Goal: Transaction & Acquisition: Subscribe to service/newsletter

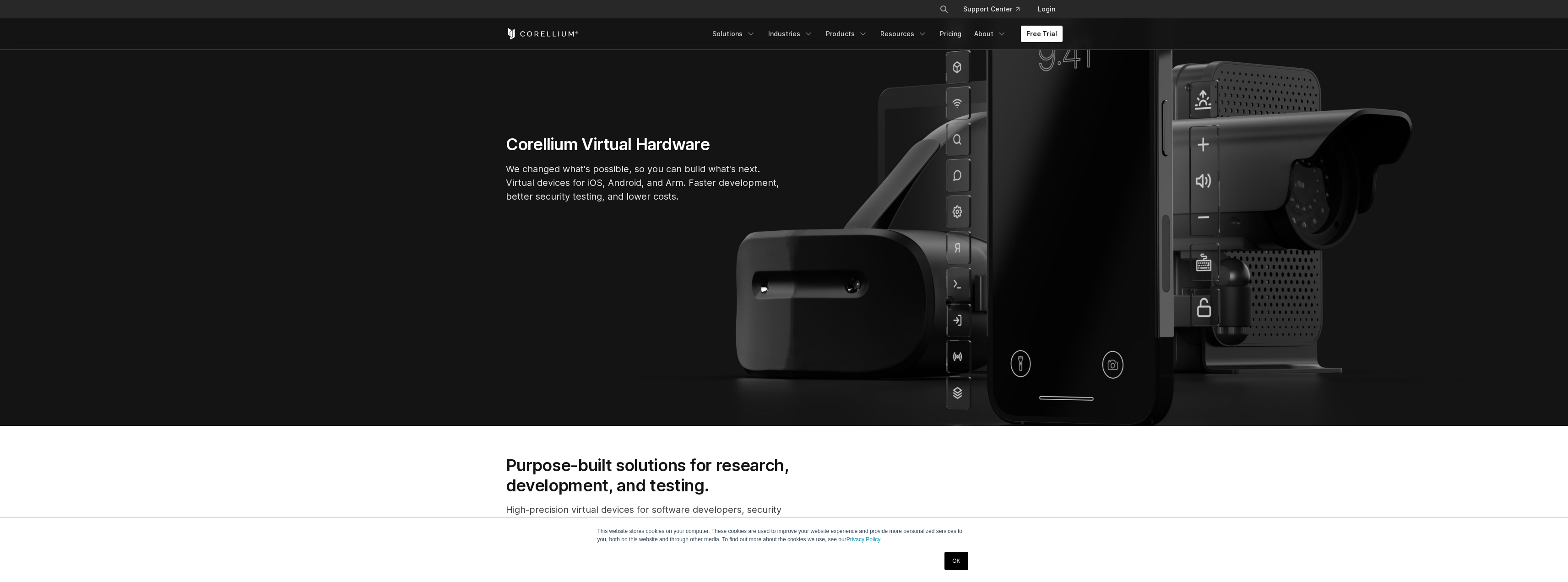
scroll to position [46, 0]
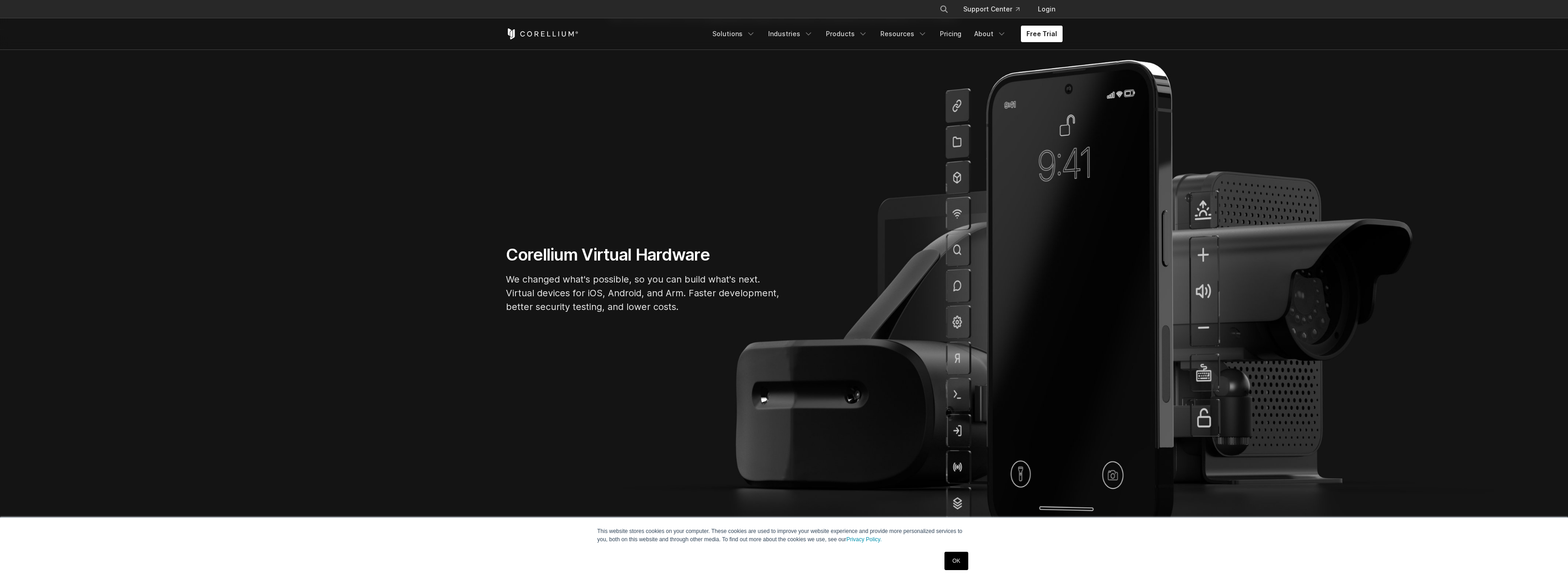
click at [1039, 40] on link "Free Trial" at bounding box center [1041, 34] width 42 height 16
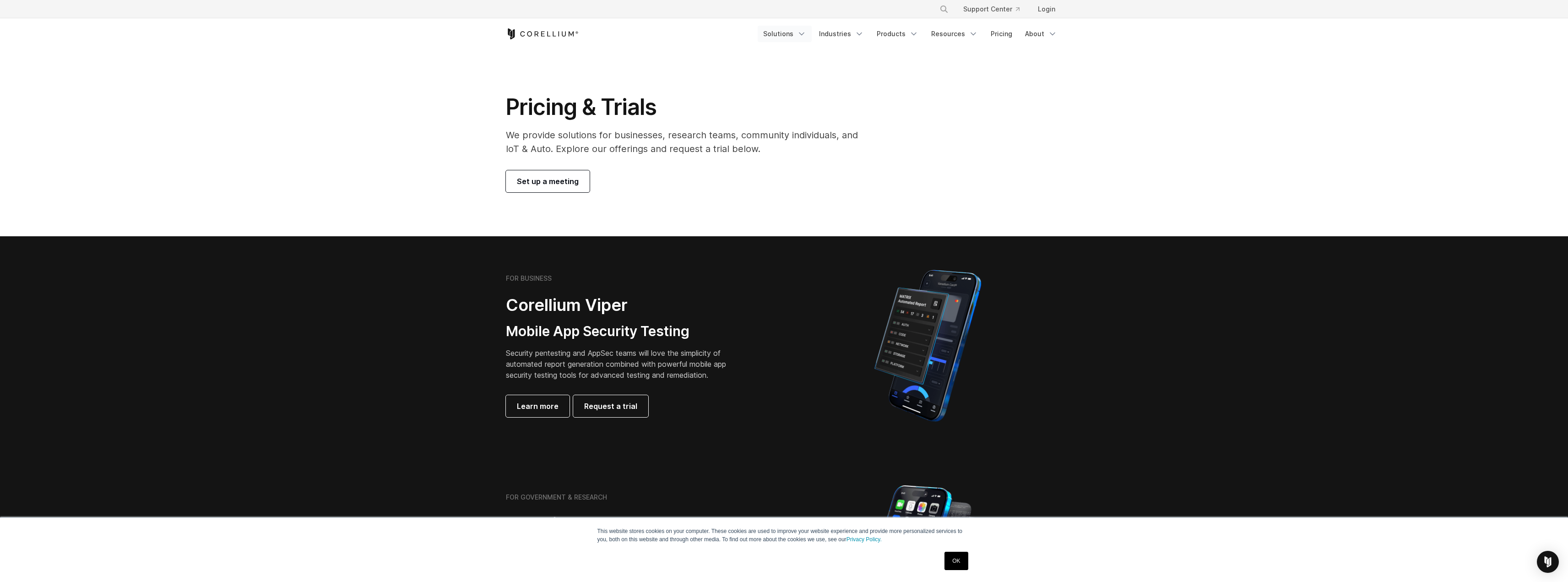
click at [806, 33] on icon "Navigation Menu" at bounding box center [801, 34] width 9 height 9
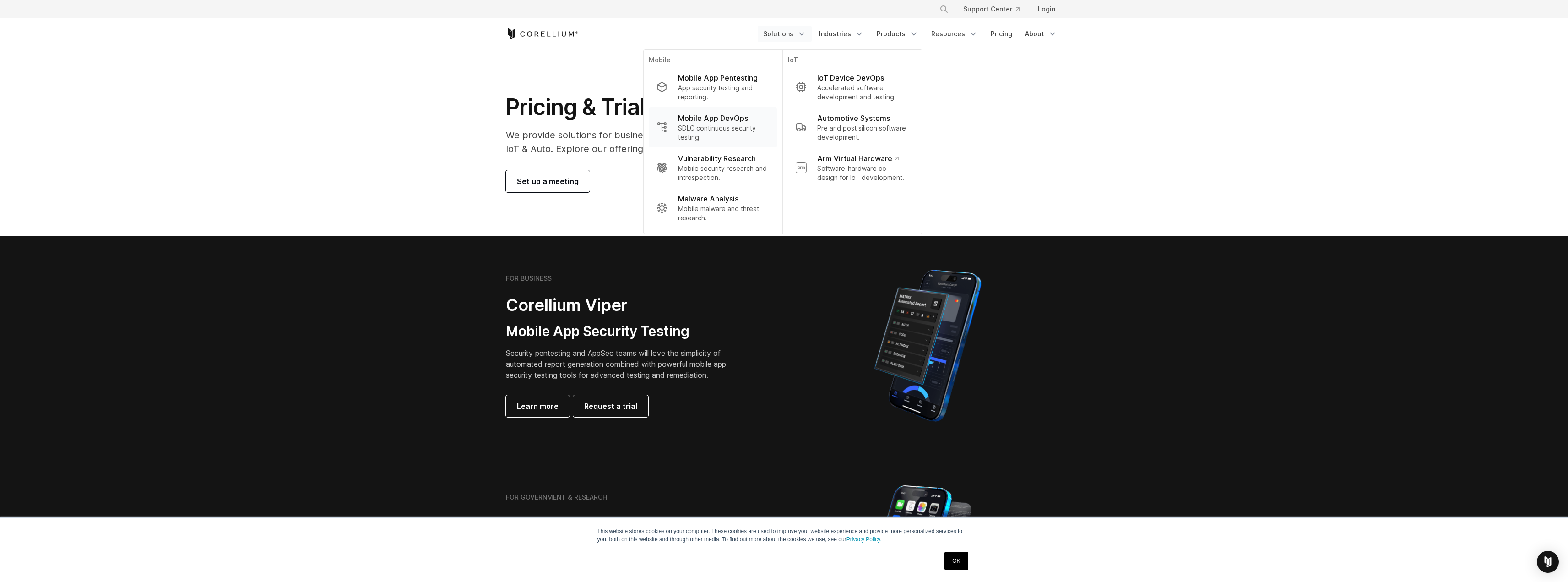
click at [729, 124] on p "SDLC continuous security testing." at bounding box center [723, 133] width 91 height 18
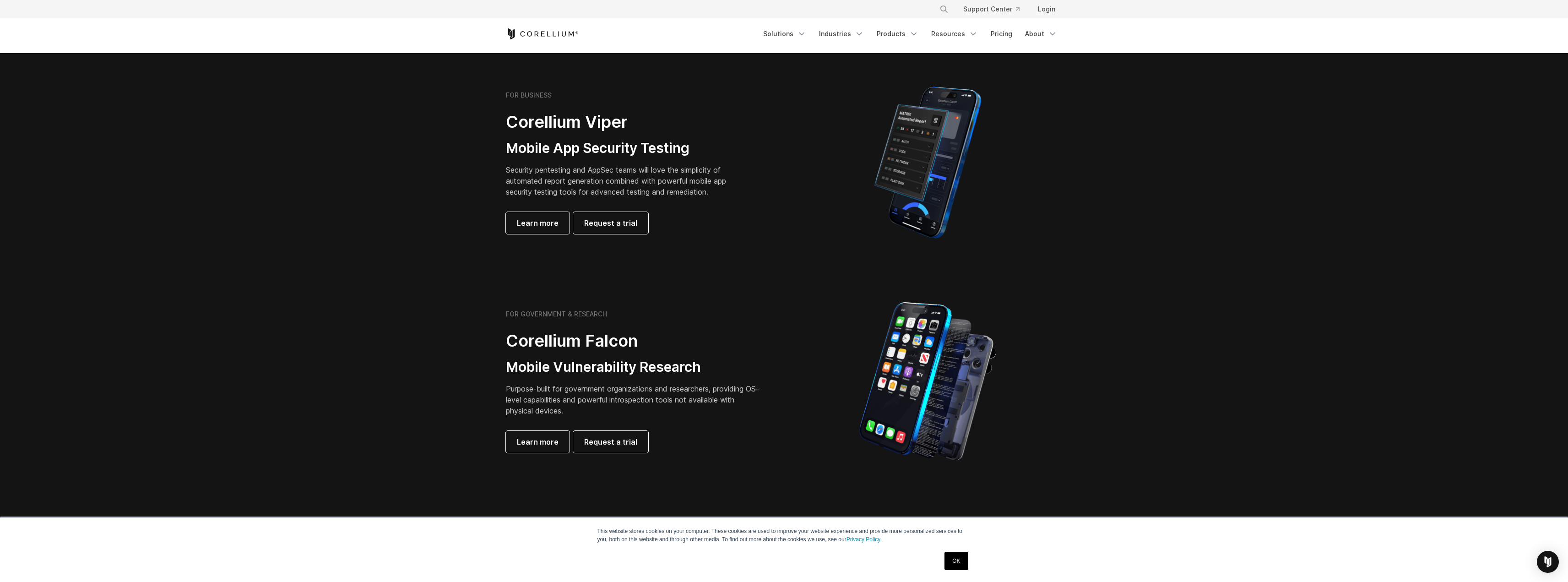
scroll to position [458, 0]
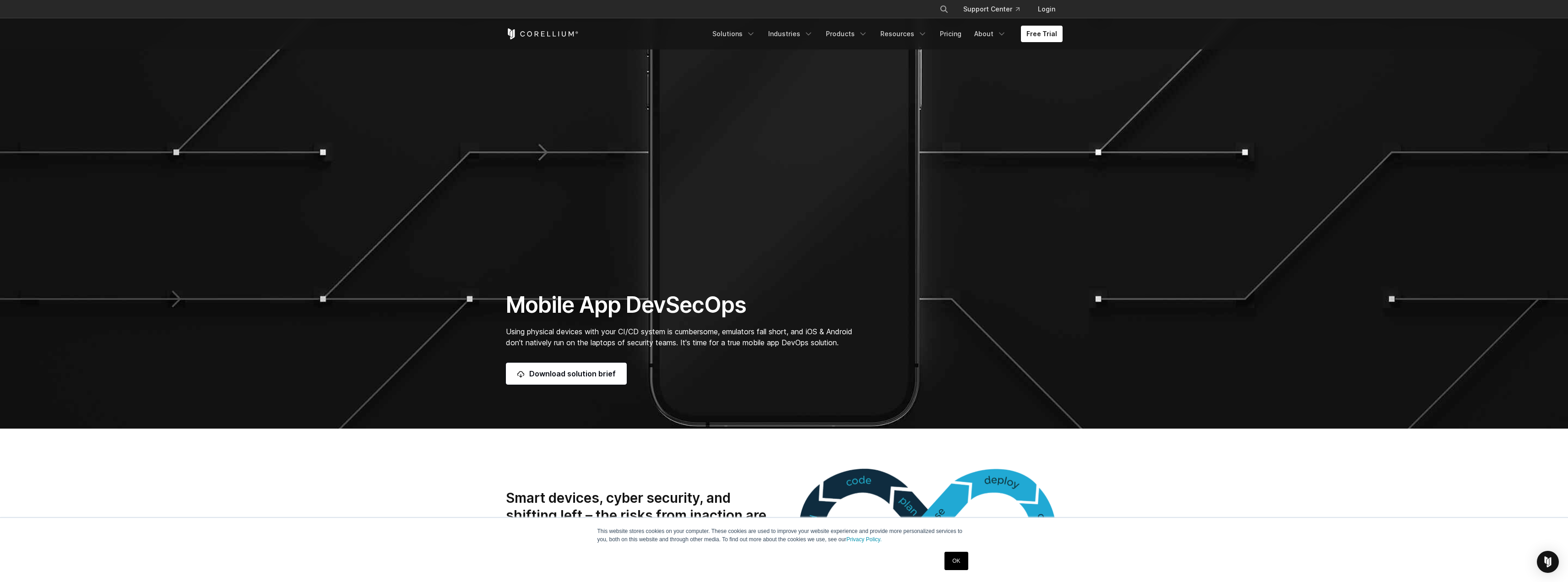
scroll to position [137, 0]
